Goal: Transaction & Acquisition: Purchase product/service

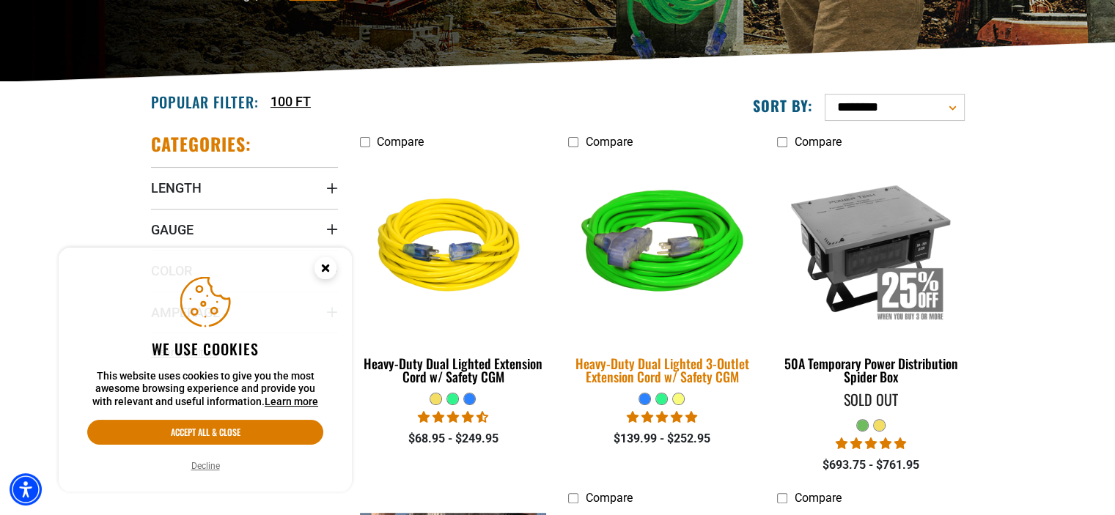
scroll to position [293, 0]
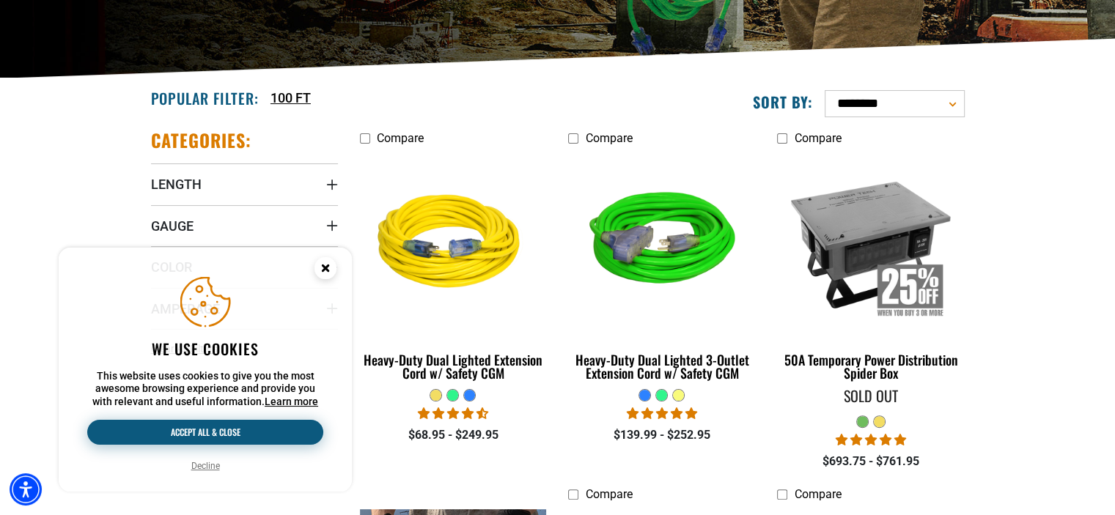
click at [233, 430] on button "Accept all & close" at bounding box center [205, 432] width 236 height 25
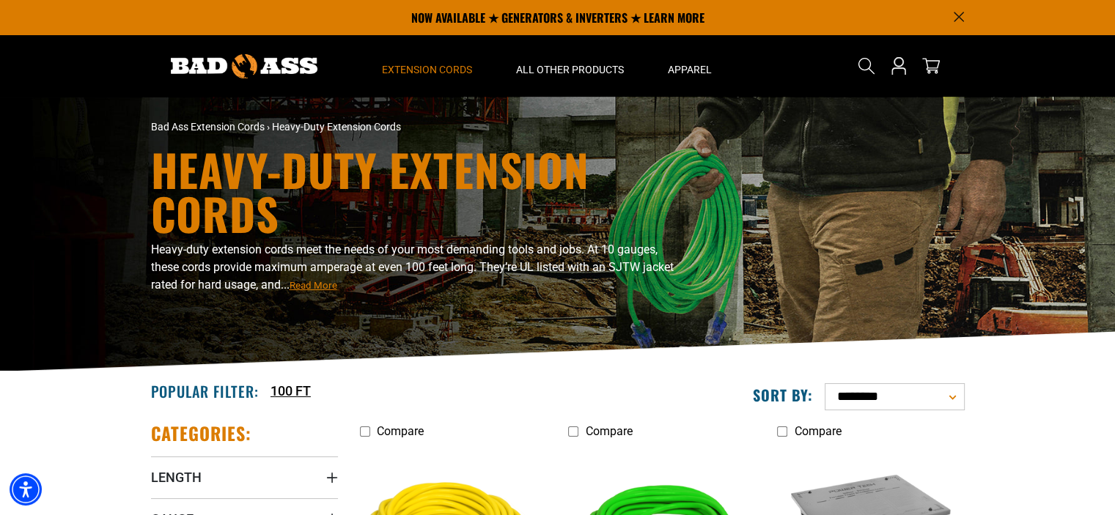
scroll to position [220, 0]
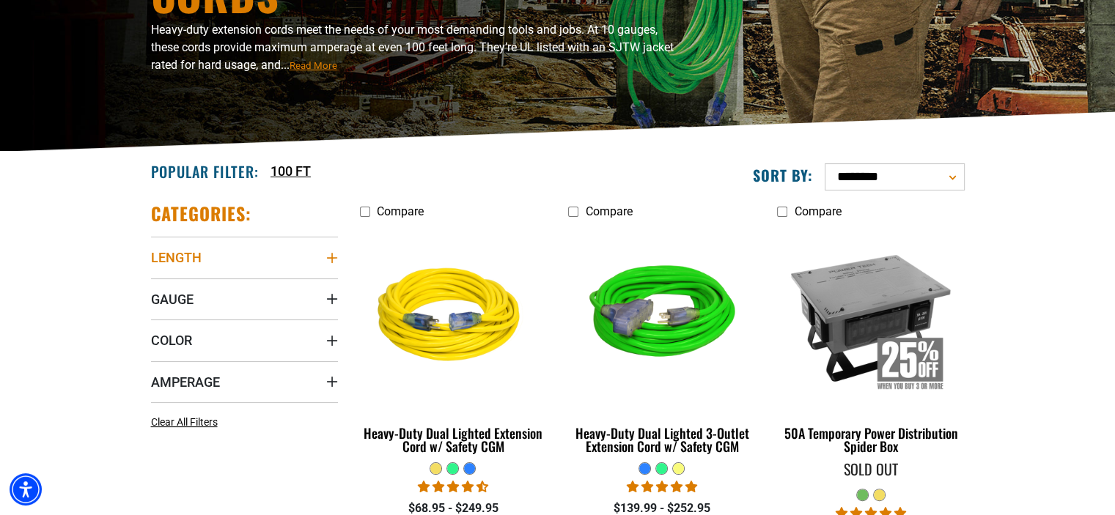
click at [251, 259] on summary "Length" at bounding box center [244, 257] width 187 height 41
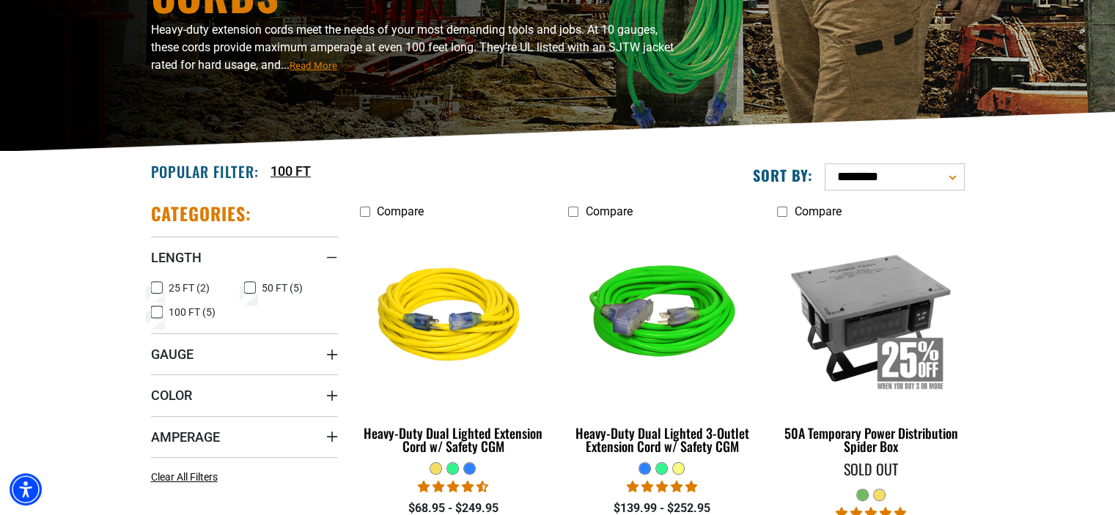
click at [156, 287] on icon at bounding box center [157, 288] width 12 height 19
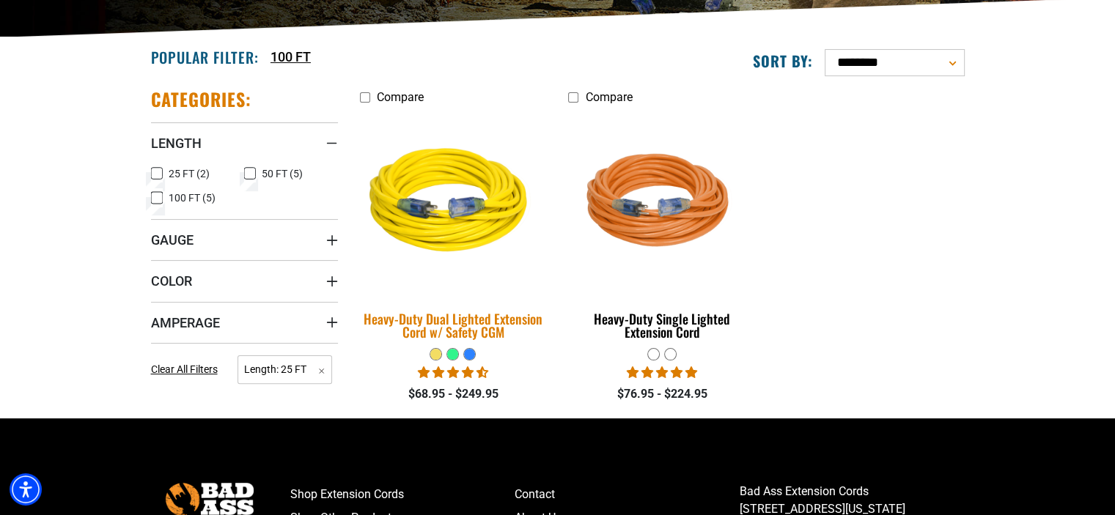
scroll to position [367, 0]
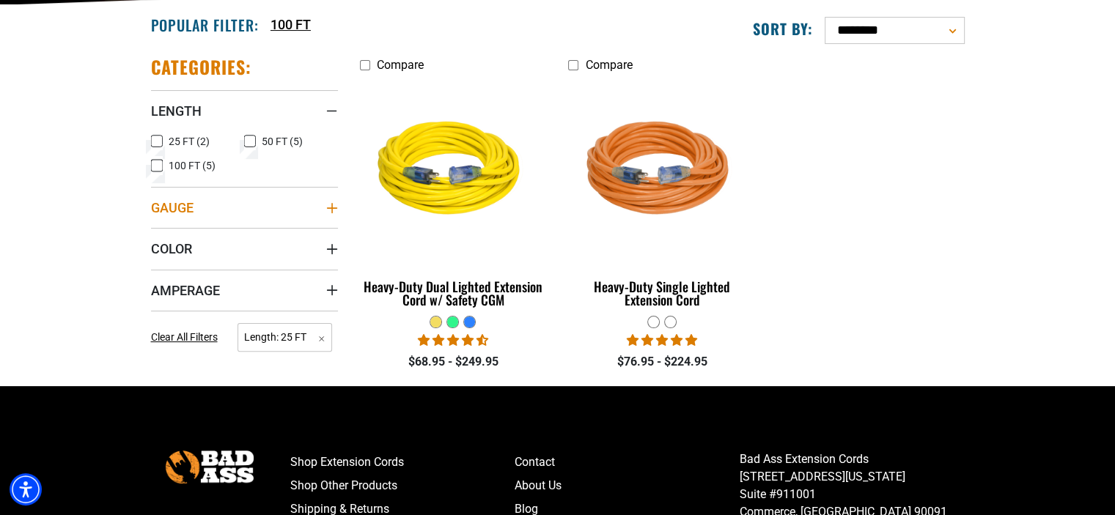
click at [223, 204] on summary "Gauge" at bounding box center [244, 207] width 187 height 41
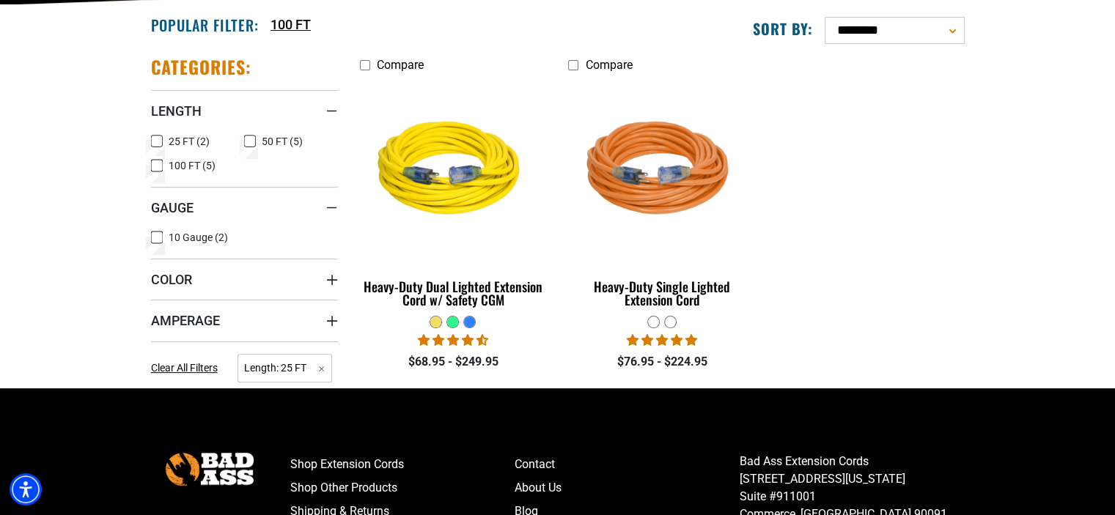
click at [151, 237] on rect at bounding box center [157, 238] width 12 height 12
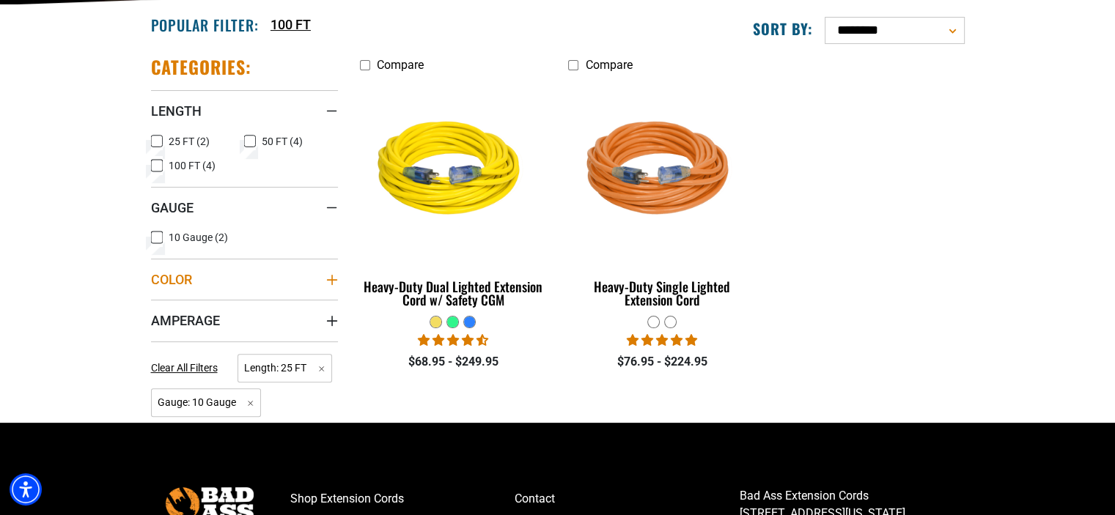
click at [246, 283] on summary "Color" at bounding box center [244, 279] width 187 height 41
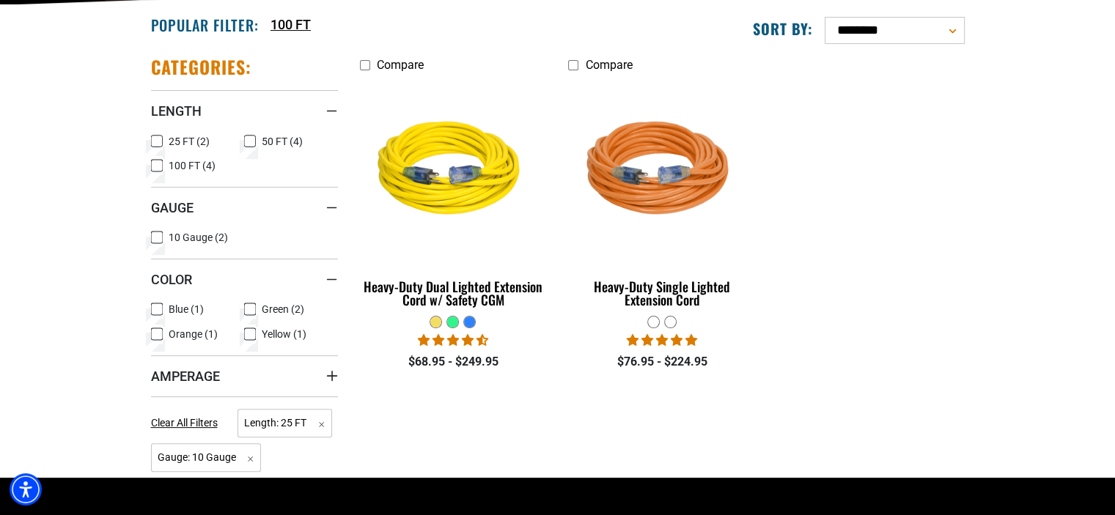
click at [252, 307] on icon at bounding box center [250, 309] width 12 height 19
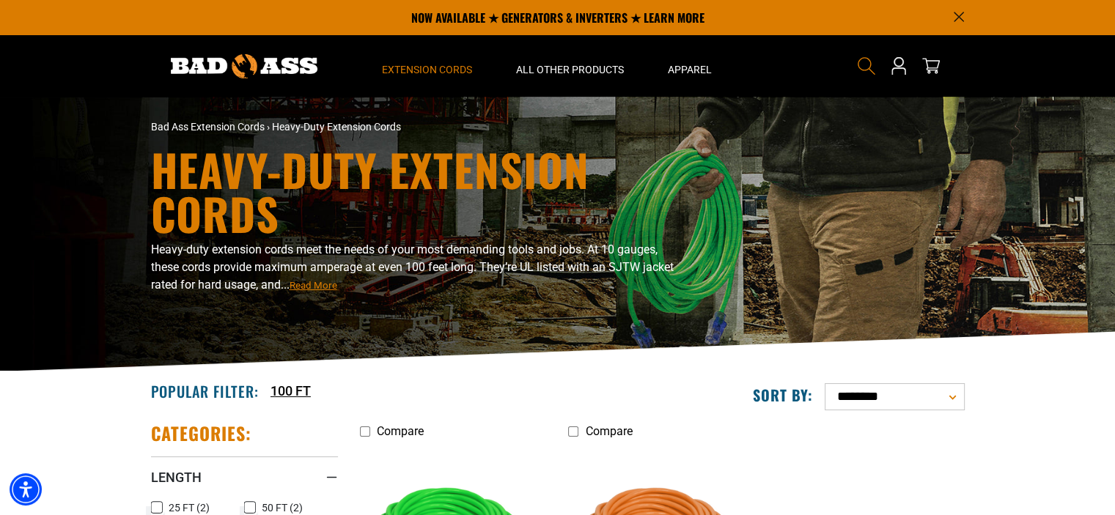
click at [868, 71] on icon "Search" at bounding box center [866, 65] width 19 height 19
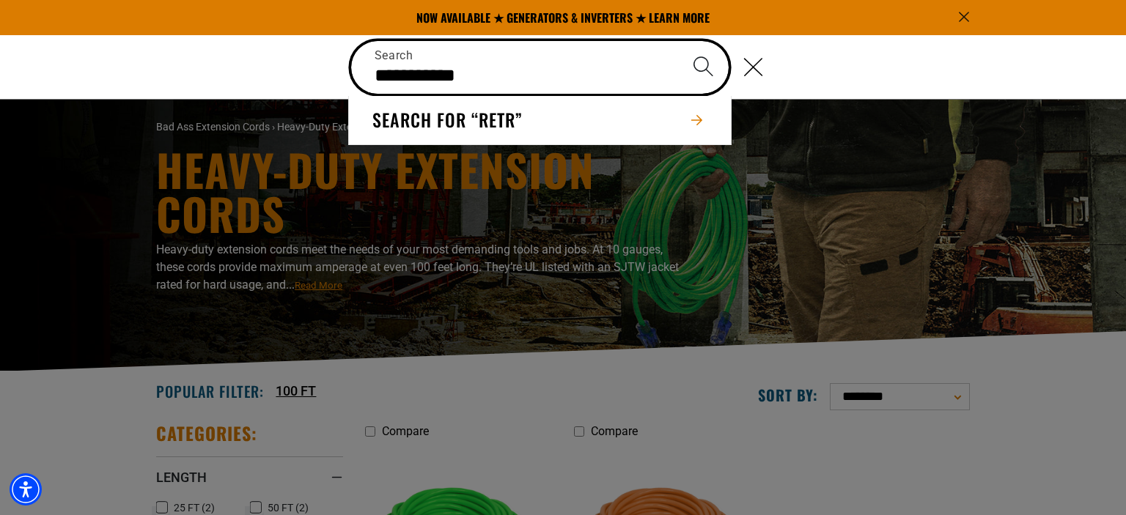
type input "**********"
click at [677, 41] on button "Search" at bounding box center [702, 66] width 51 height 51
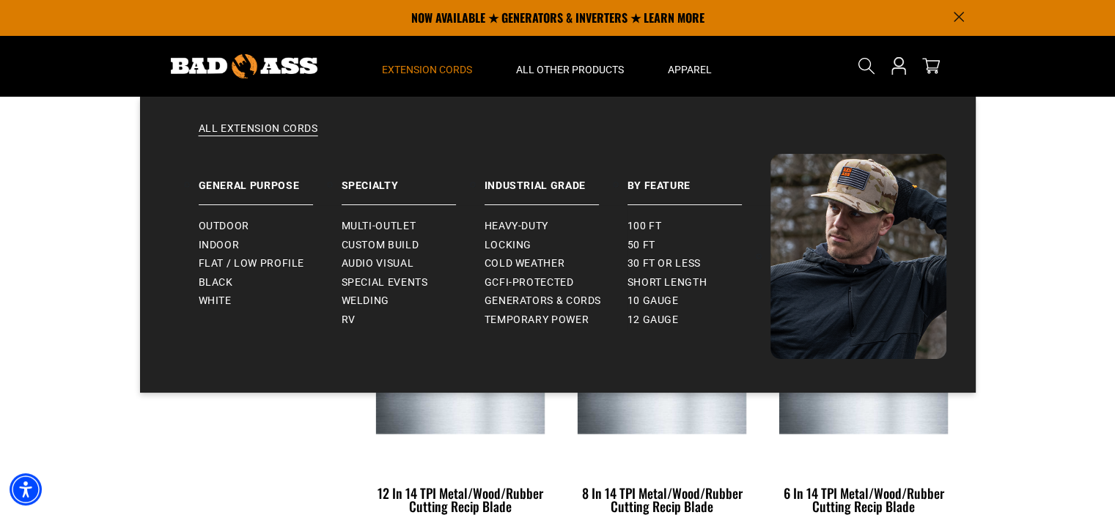
click at [448, 70] on span "Extension Cords" at bounding box center [427, 69] width 90 height 13
click at [236, 225] on span "Outdoor" at bounding box center [224, 226] width 51 height 13
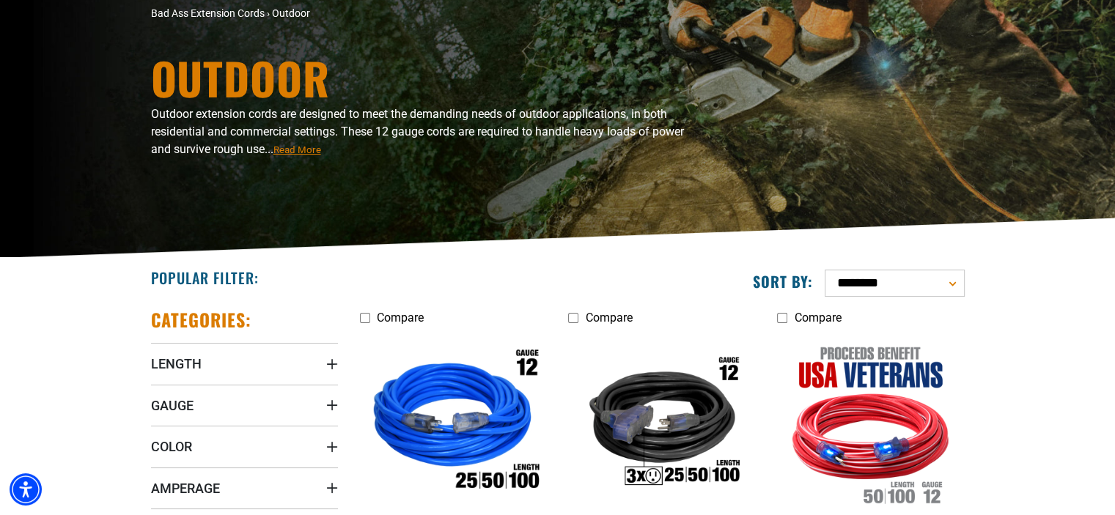
scroll to position [147, 0]
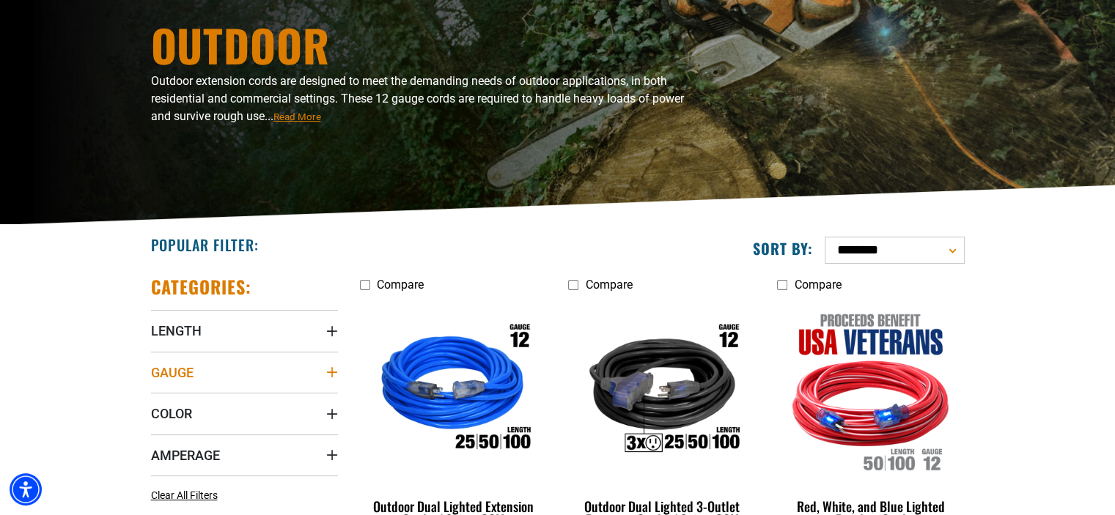
click at [281, 380] on summary "Gauge" at bounding box center [244, 372] width 187 height 41
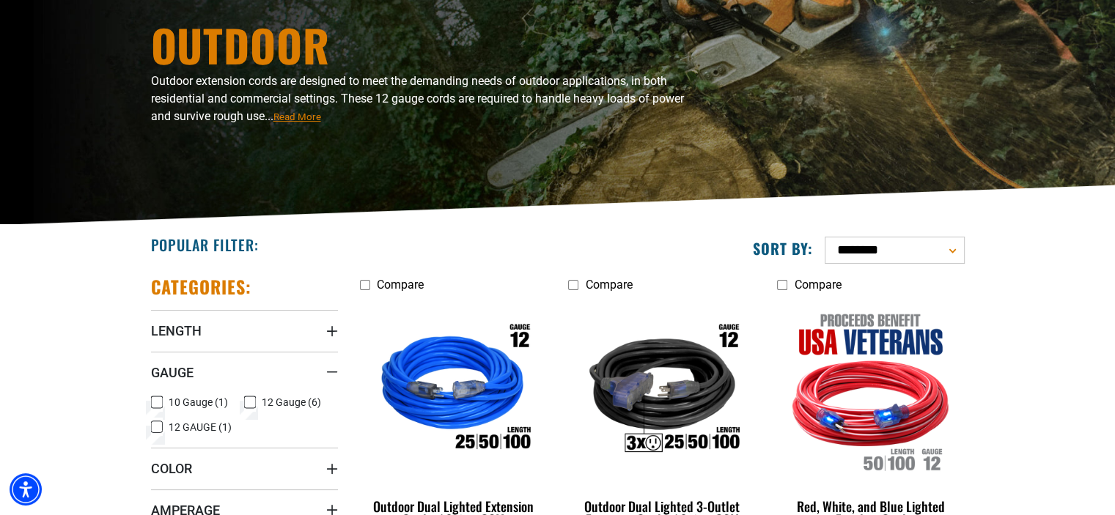
click at [155, 402] on icon at bounding box center [157, 402] width 12 height 19
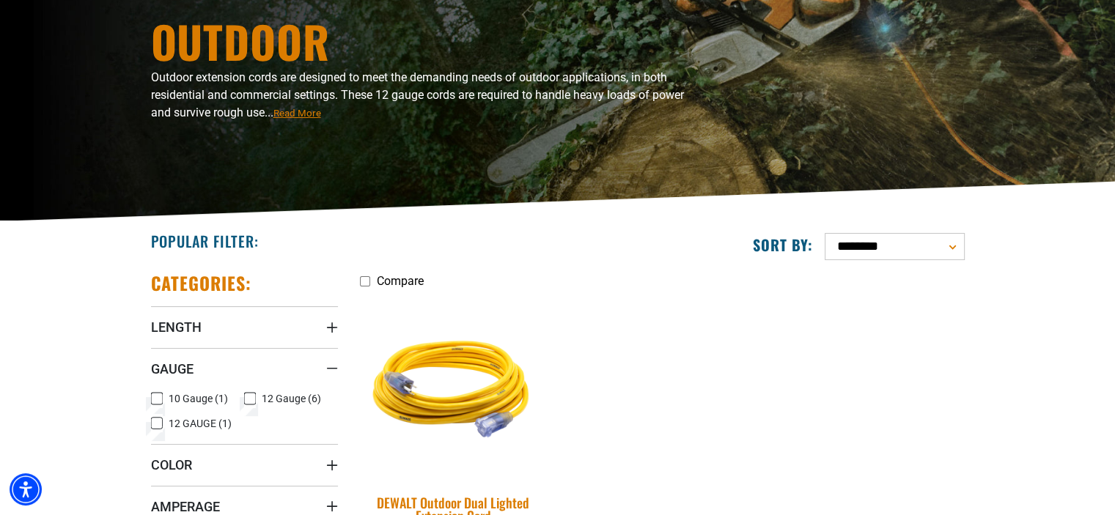
scroll to position [293, 0]
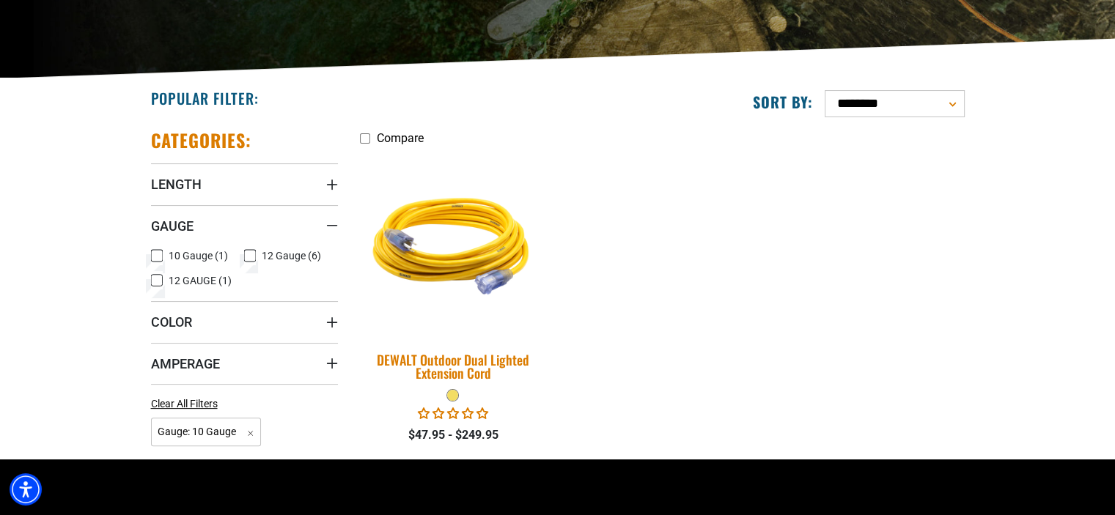
click at [446, 267] on img at bounding box center [452, 244] width 205 height 188
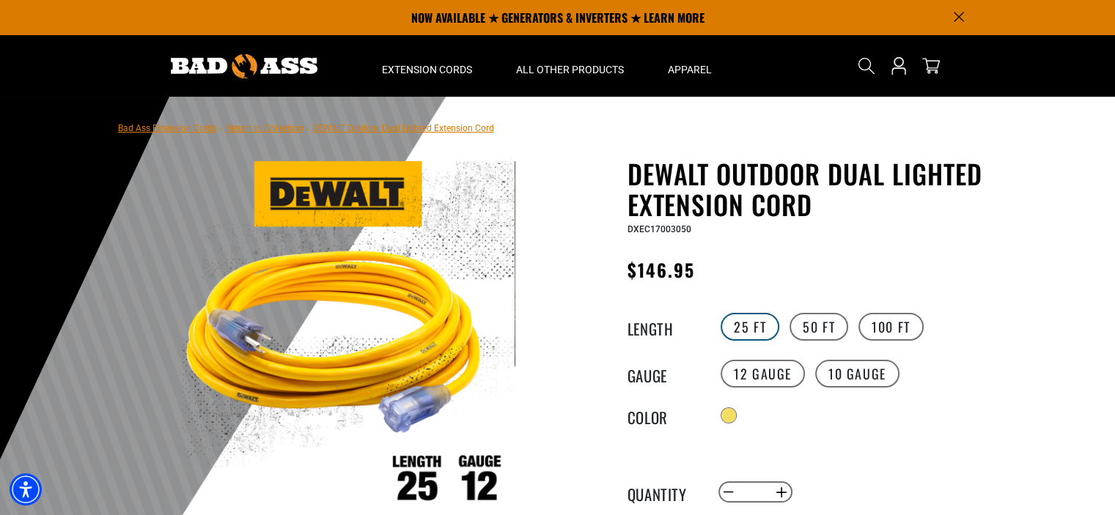
click at [754, 315] on label "25 FT" at bounding box center [750, 327] width 59 height 28
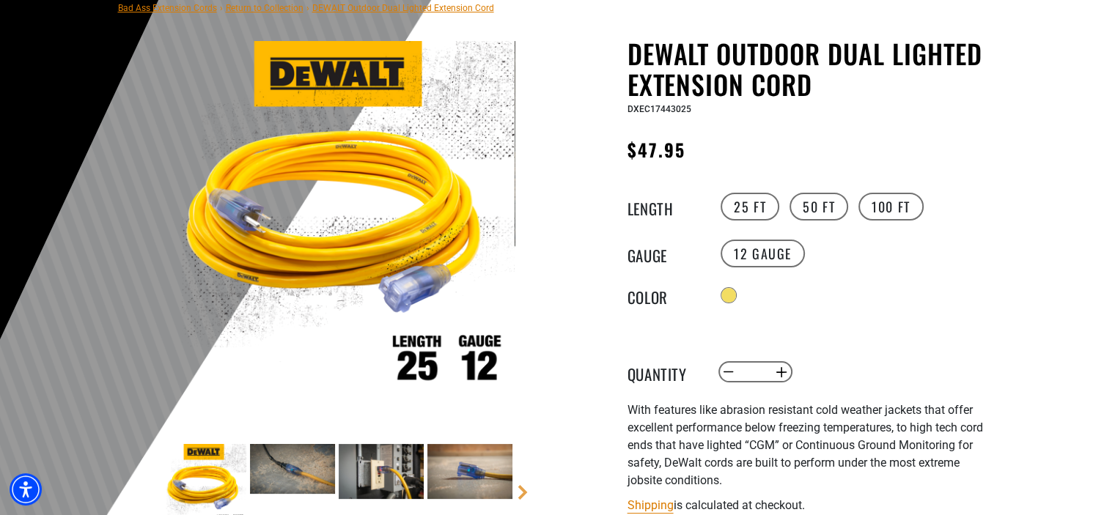
scroll to position [147, 0]
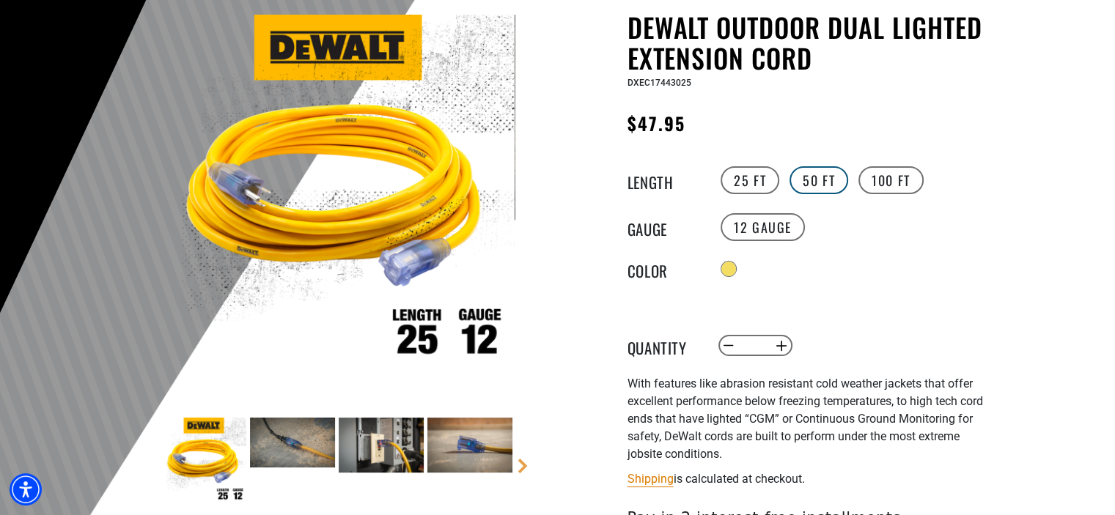
click at [820, 181] on label "50 FT" at bounding box center [819, 180] width 59 height 28
click at [852, 230] on label "10 Gauge" at bounding box center [857, 227] width 84 height 28
